Goal: Information Seeking & Learning: Learn about a topic

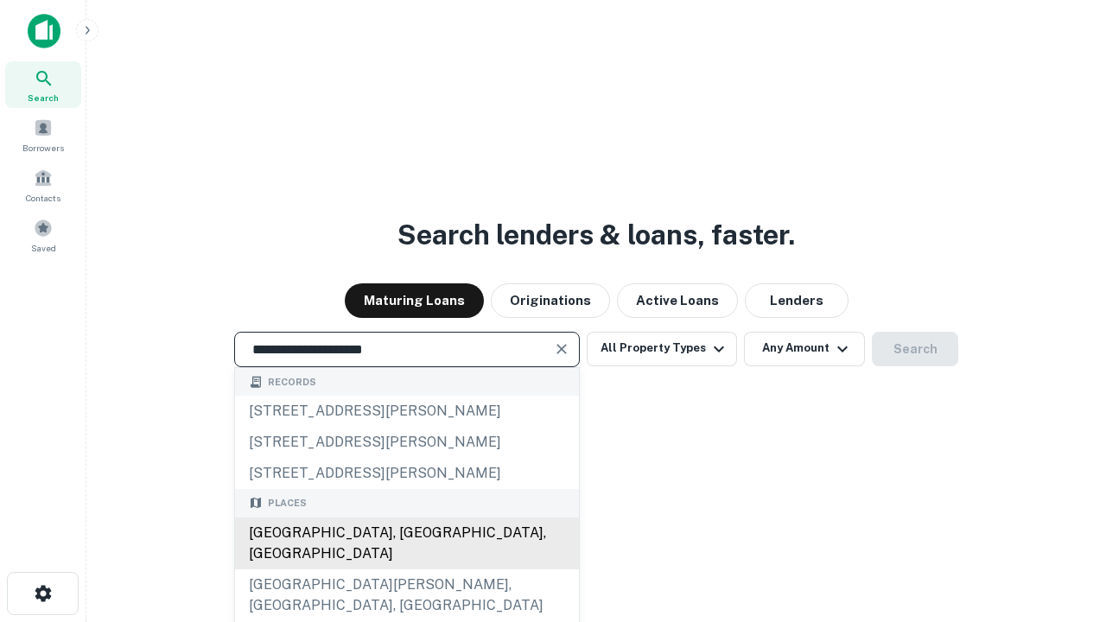
click at [406, 569] on div "[GEOGRAPHIC_DATA], [GEOGRAPHIC_DATA], [GEOGRAPHIC_DATA]" at bounding box center [407, 544] width 344 height 52
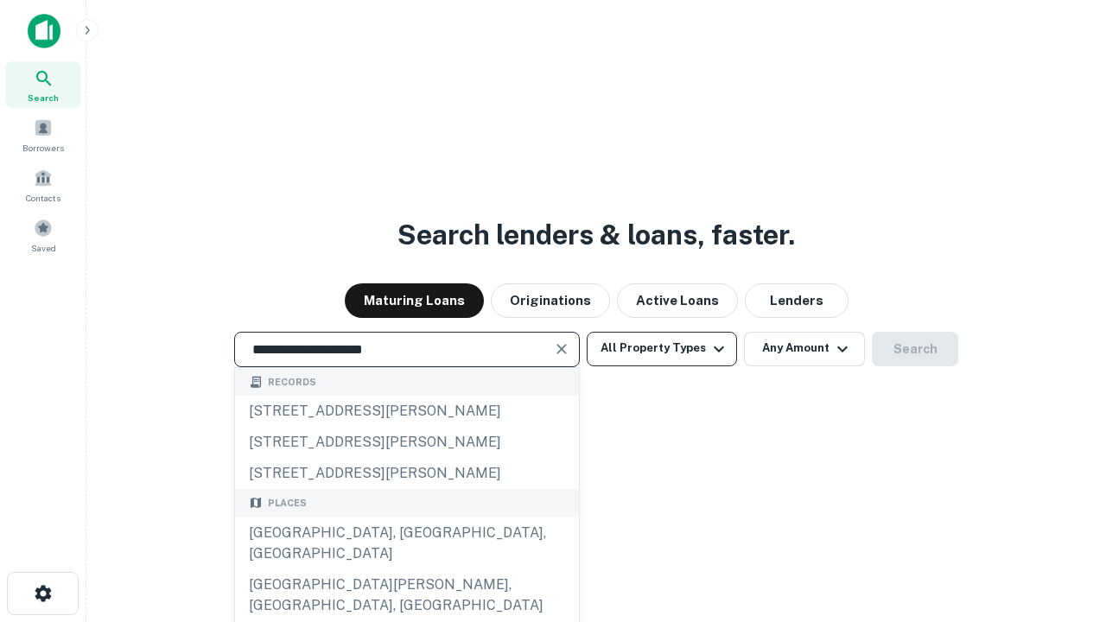
click at [662, 348] on button "All Property Types" at bounding box center [662, 349] width 150 height 35
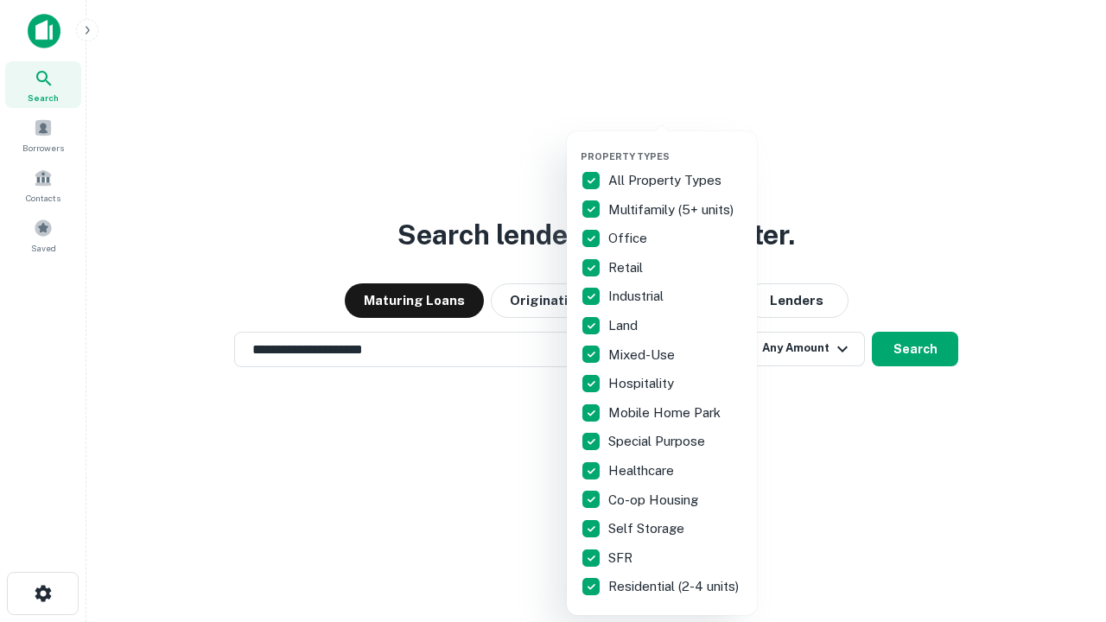
type input "**********"
click at [676, 145] on button "button" at bounding box center [676, 145] width 190 height 1
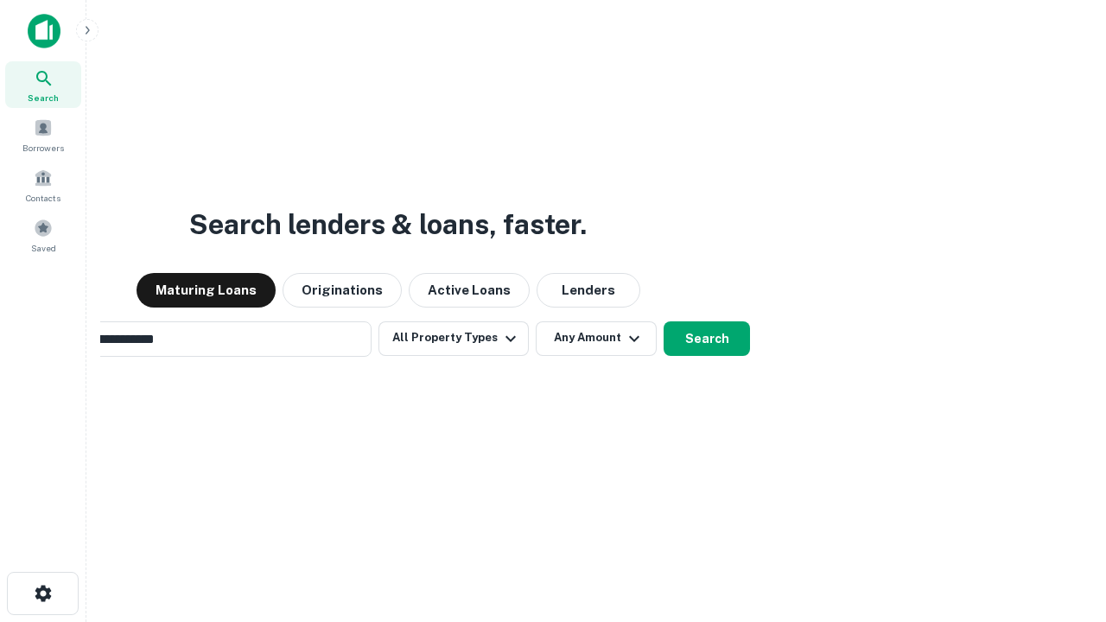
scroll to position [27, 0]
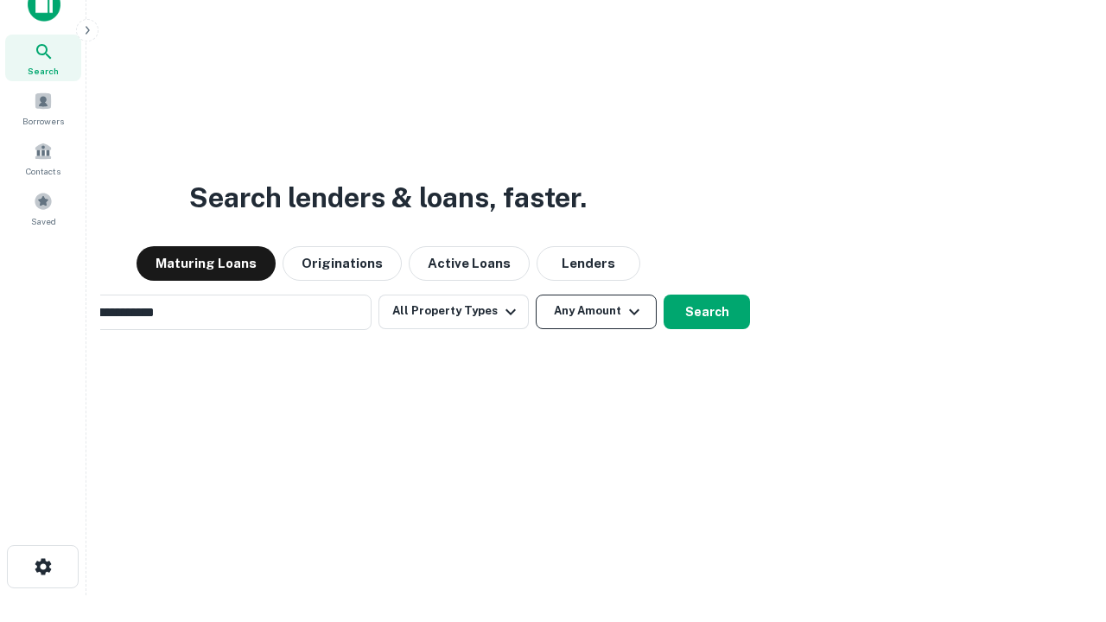
click at [536, 295] on button "Any Amount" at bounding box center [596, 312] width 121 height 35
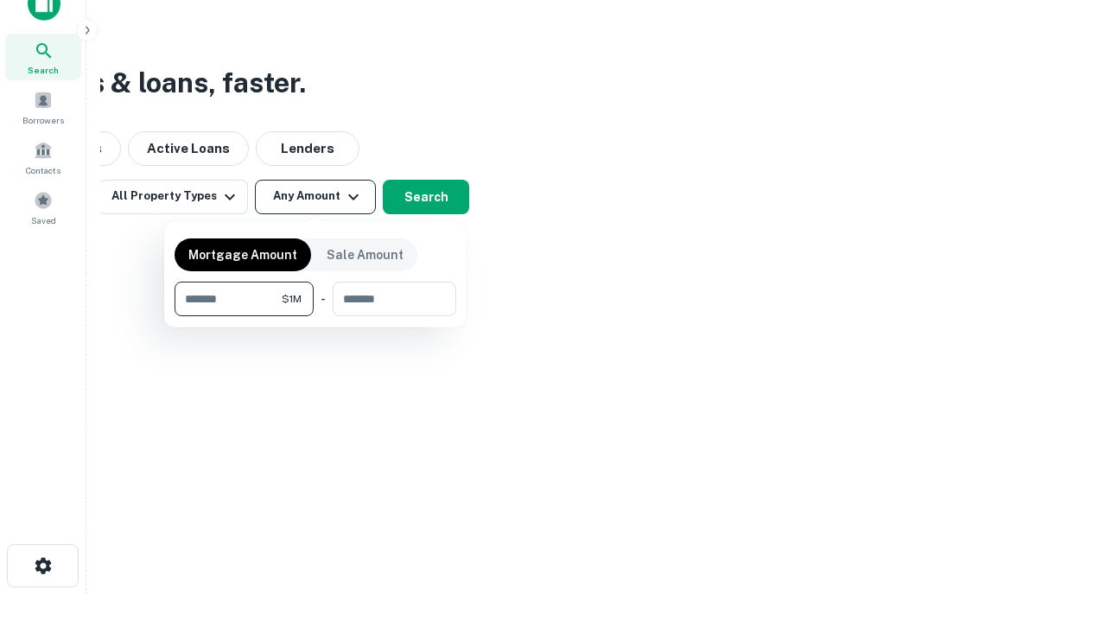
type input "*******"
click at [315, 316] on button "button" at bounding box center [316, 316] width 282 height 1
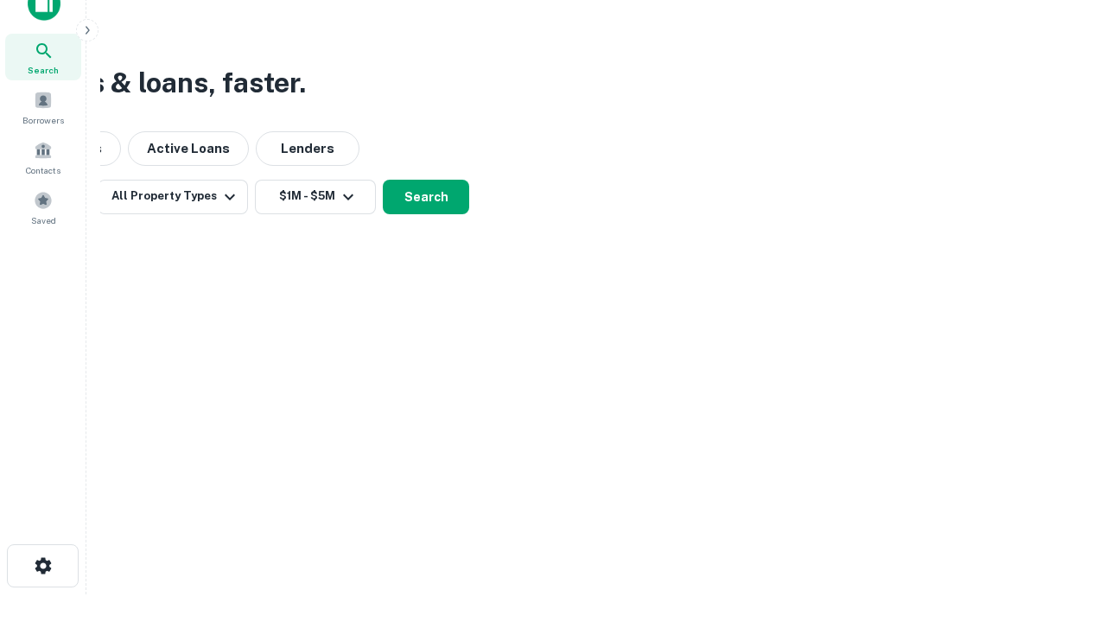
scroll to position [27, 0]
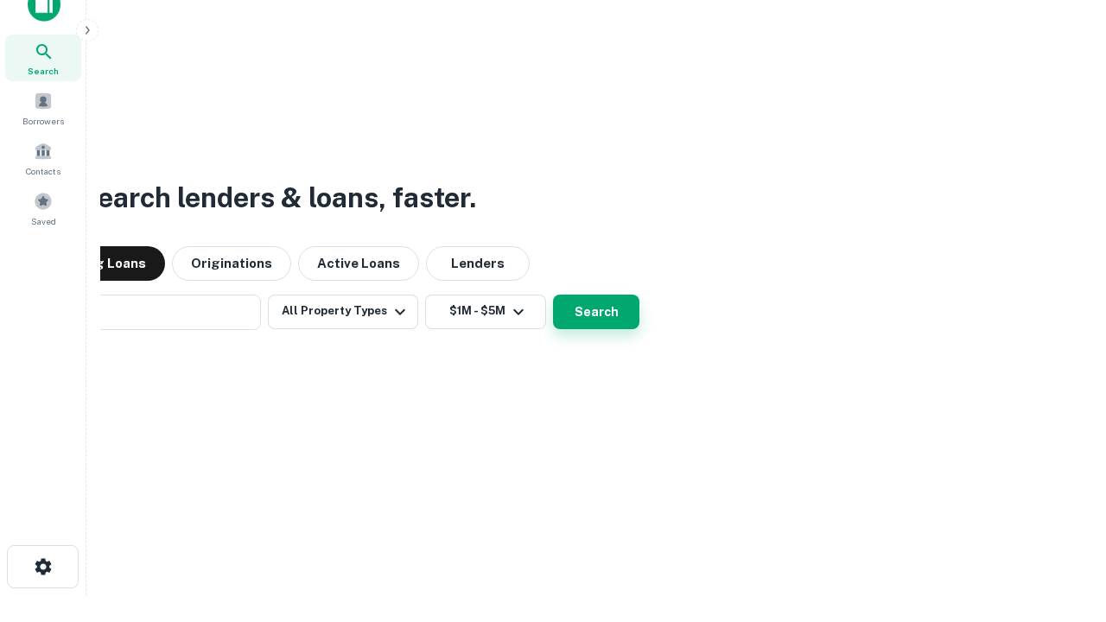
click at [553, 295] on button "Search" at bounding box center [596, 312] width 86 height 35
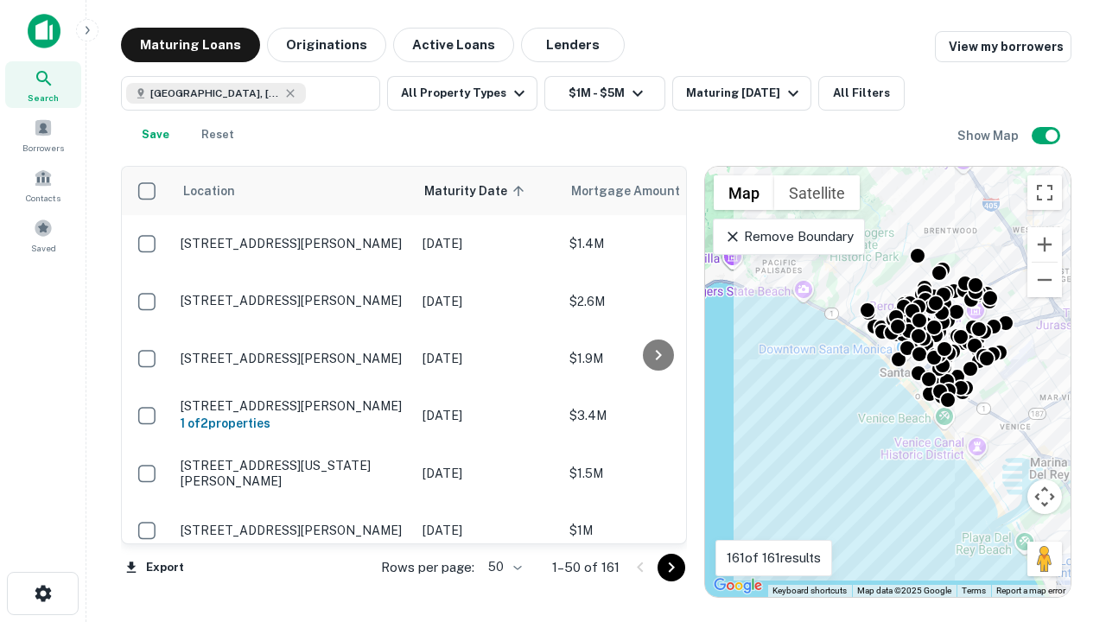
click at [502, 567] on body "Search Borrowers Contacts Saved Maturing Loans Originations Active Loans Lender…" at bounding box center [553, 311] width 1106 height 622
click at [503, 524] on li "25" at bounding box center [503, 523] width 50 height 31
